Goal: Find specific page/section: Find specific page/section

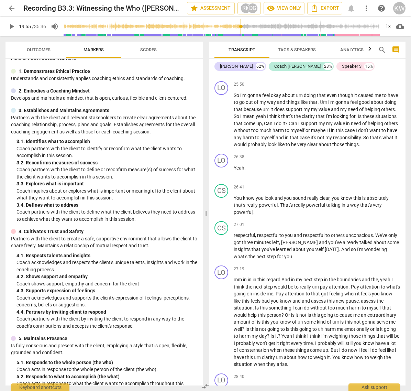
scroll to position [2699, 0]
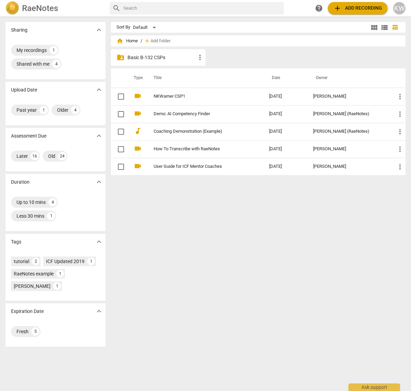
click at [163, 57] on p "Basic B-132 CSPs" at bounding box center [161, 57] width 68 height 7
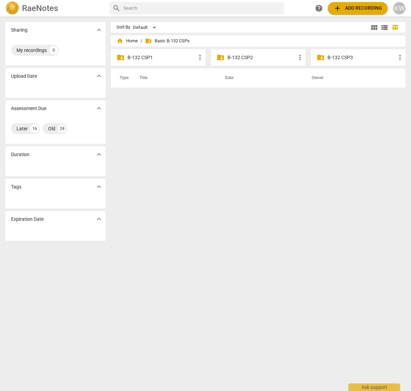
click at [251, 56] on p "B-132 CSP2" at bounding box center [261, 57] width 68 height 7
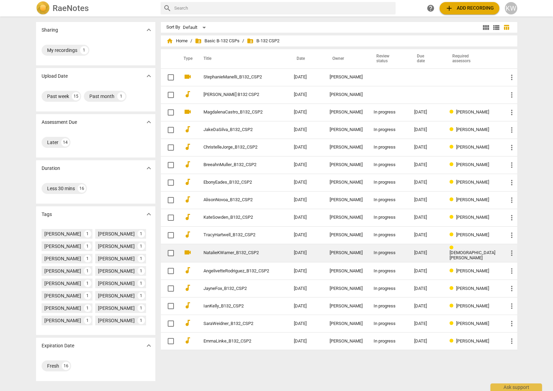
click at [225, 253] on link "NatalieKWarner_B132_CSP2" at bounding box center [236, 252] width 66 height 5
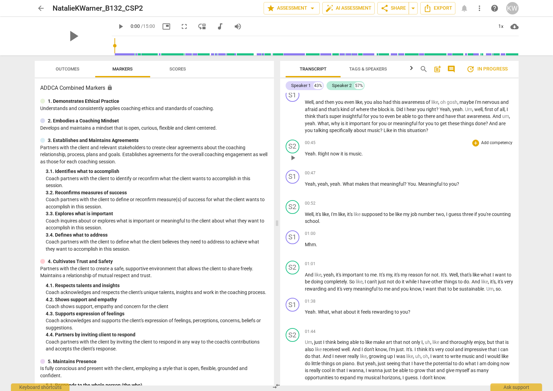
scroll to position [44, 0]
